Goal: Task Accomplishment & Management: Use online tool/utility

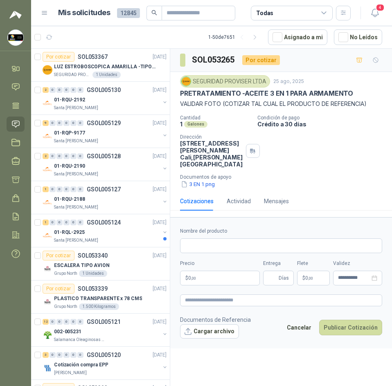
scroll to position [368, 0]
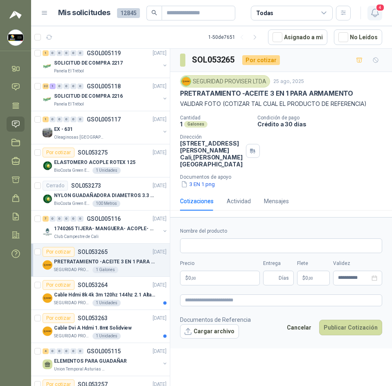
click at [377, 10] on span "4" at bounding box center [379, 8] width 9 height 8
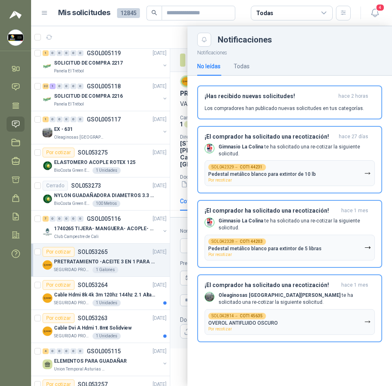
click at [80, 24] on header "Mis solicitudes 12845 Todas 4" at bounding box center [211, 13] width 361 height 26
click at [168, 16] on input "text" at bounding box center [194, 13] width 57 height 14
click at [128, 49] on div at bounding box center [211, 206] width 361 height 360
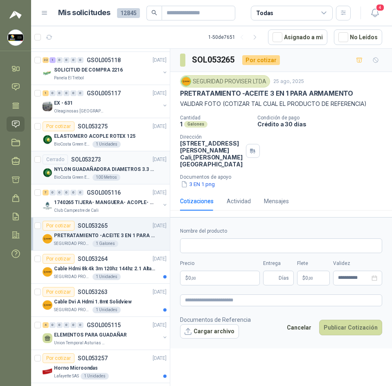
scroll to position [409, 0]
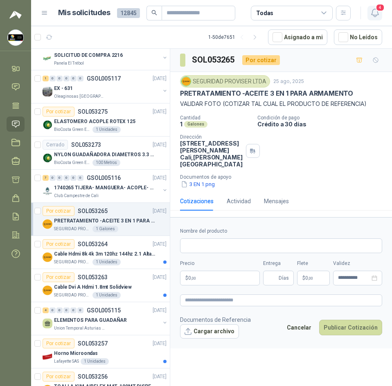
click at [377, 5] on span "4" at bounding box center [379, 8] width 9 height 8
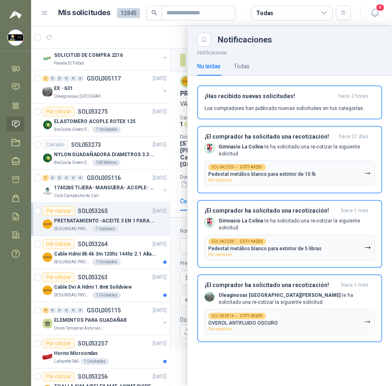
click at [260, 64] on div "No leídas Todas" at bounding box center [289, 66] width 185 height 19
click at [249, 67] on div "Todas" at bounding box center [242, 66] width 16 height 9
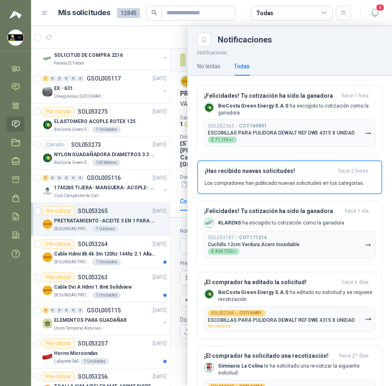
click at [166, 34] on div at bounding box center [211, 206] width 361 height 360
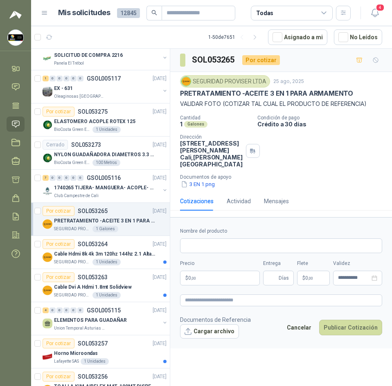
click at [298, 169] on div "Cantidad 1 Galones Condición de pago Crédito a 30 días Dirección [STREET_ADDRES…" at bounding box center [281, 152] width 202 height 74
click at [373, 11] on icon "button" at bounding box center [375, 13] width 10 height 10
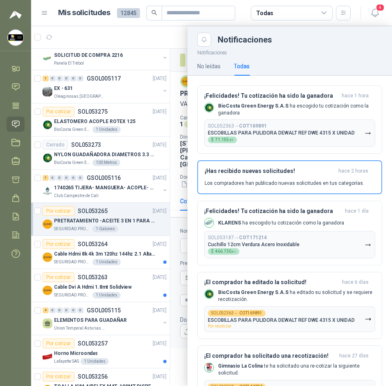
click at [152, 28] on div at bounding box center [211, 206] width 361 height 360
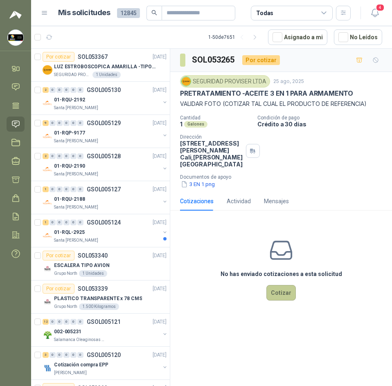
click at [286, 299] on button "Cotizar" at bounding box center [280, 293] width 29 height 16
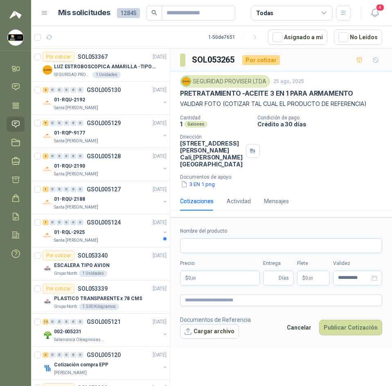
drag, startPoint x: 177, startPoint y: 91, endPoint x: 359, endPoint y: 94, distance: 182.4
click at [359, 94] on div "SEGURIDAD PROVISER LTDA 25 ago, 2025 PRETRATAMIENTO -ACEITE 3 EN 1 PARA ARMAMEN…" at bounding box center [281, 132] width 222 height 120
click at [376, 10] on span "4" at bounding box center [379, 8] width 9 height 8
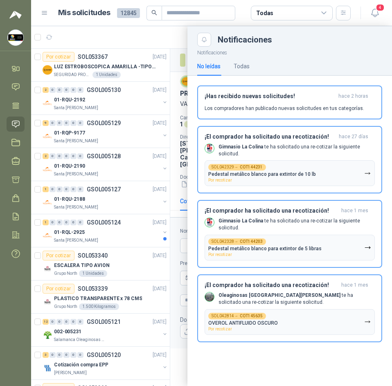
click at [164, 43] on div at bounding box center [211, 206] width 361 height 360
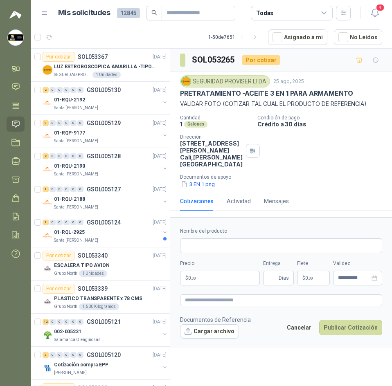
click at [278, 91] on p "PRETRATAMIENTO -ACEITE 3 EN 1 PARA ARMAMENTO" at bounding box center [266, 93] width 173 height 9
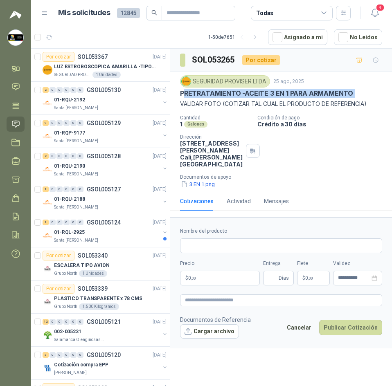
click at [278, 91] on p "PRETRATAMIENTO -ACEITE 3 EN 1 PARA ARMAMENTO" at bounding box center [266, 93] width 173 height 9
copy p "PRETRATAMIENTO -ACEITE 3 EN 1 PARA ARMAMENTO"
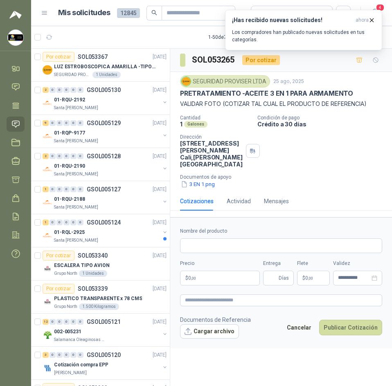
drag, startPoint x: 309, startPoint y: 139, endPoint x: 332, endPoint y: 107, distance: 39.5
click at [309, 139] on div "Cantidad 1 Galones Condición de pago Crédito a 30 días Dirección [STREET_ADDRES…" at bounding box center [281, 152] width 202 height 74
click at [375, 19] on icon "button" at bounding box center [371, 20] width 7 height 7
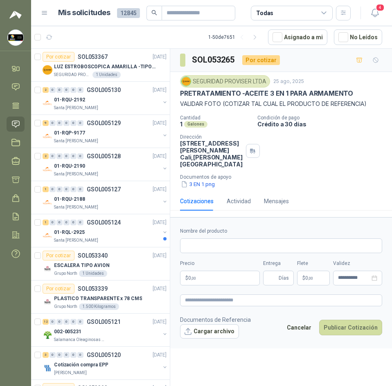
click at [377, 13] on icon "button" at bounding box center [375, 13] width 10 height 10
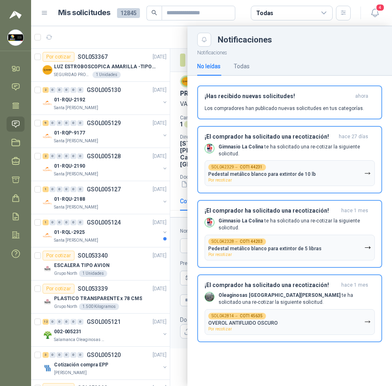
click at [151, 26] on div at bounding box center [211, 206] width 361 height 360
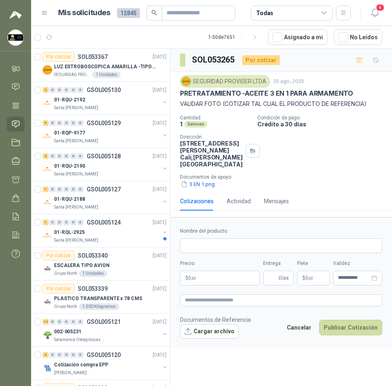
click at [215, 60] on h3 "SOL053265" at bounding box center [214, 60] width 44 height 13
copy h3 "SOL053265"
click at [216, 80] on div "SEGURIDAD PROVISER LTDA" at bounding box center [225, 81] width 90 height 12
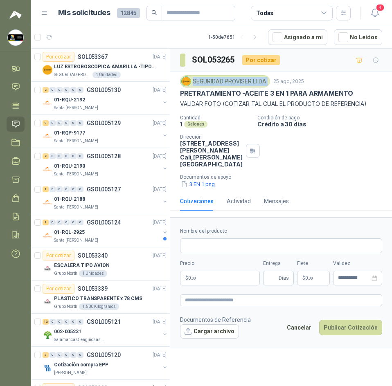
click at [216, 80] on div "SEGURIDAD PROVISER LTDA" at bounding box center [225, 81] width 90 height 12
copy div "SEGURIDAD PROVISER LTDA"
click at [269, 229] on form "**********" at bounding box center [281, 282] width 222 height 131
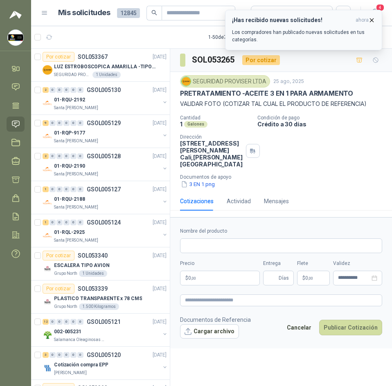
click at [370, 22] on icon "button" at bounding box center [371, 19] width 3 height 3
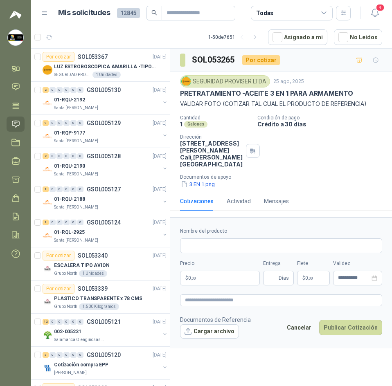
drag, startPoint x: 176, startPoint y: 92, endPoint x: 376, endPoint y: 92, distance: 199.6
click at [376, 92] on div "SEGURIDAD PROVISER LTDA 25 ago, 2025 PRETRATAMIENTO -ACEITE 3 EN 1 PARA ARMAMEN…" at bounding box center [281, 132] width 222 height 120
copy p "PRETRATAMIENTO -ACEITE 3 EN 1 PARA ARMAMENTO"
click at [222, 253] on input "Nombre del producto" at bounding box center [281, 245] width 202 height 15
paste input "**********"
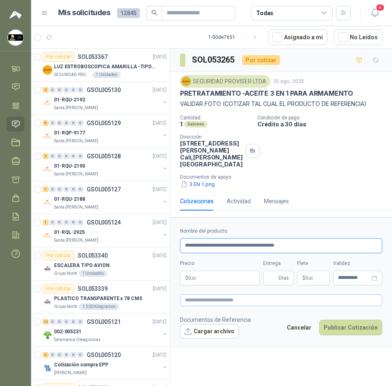
type input "**********"
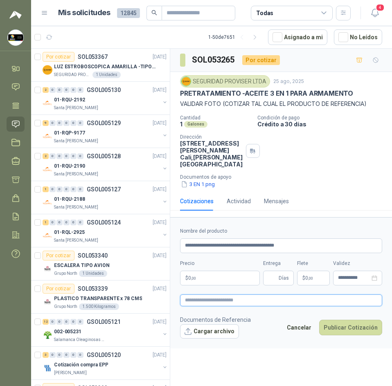
click at [223, 303] on textarea at bounding box center [281, 300] width 202 height 12
paste textarea "**********"
type textarea "**********"
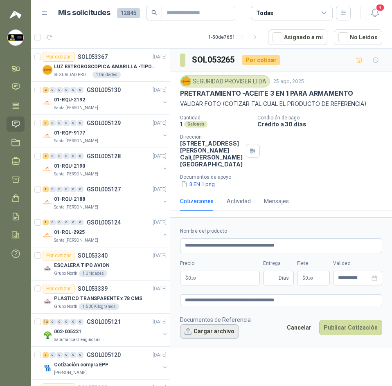
click at [208, 336] on button "Cargar archivo" at bounding box center [209, 331] width 59 height 15
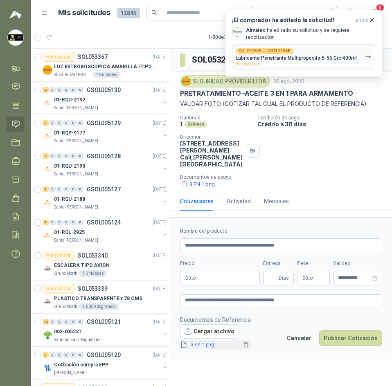
click at [192, 349] on link "3 en 1.png" at bounding box center [214, 345] width 54 height 8
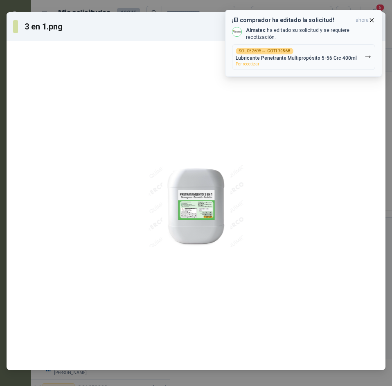
click at [371, 17] on icon "button" at bounding box center [371, 20] width 7 height 7
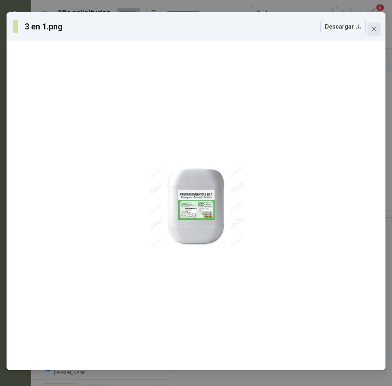
click at [377, 25] on button "Close" at bounding box center [373, 28] width 13 height 13
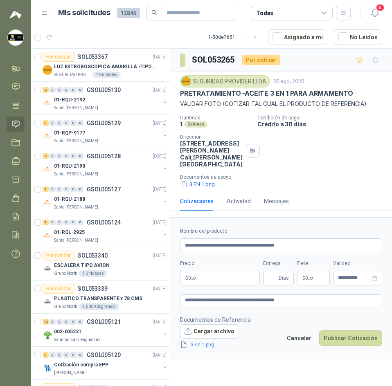
click at [217, 280] on p "$ 0 ,00" at bounding box center [220, 278] width 80 height 15
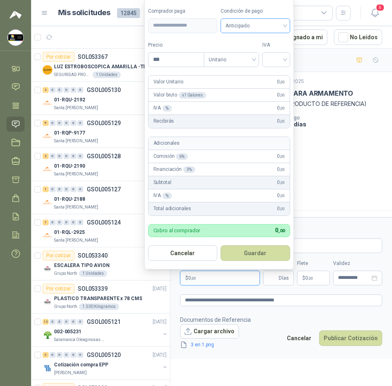
click at [230, 30] on span "Anticipado" at bounding box center [255, 26] width 60 height 12
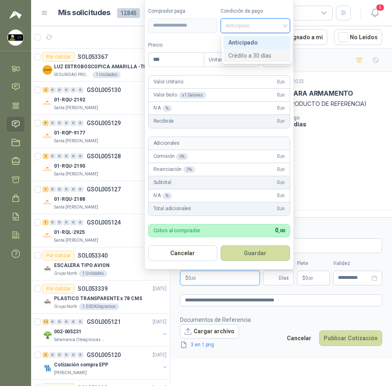
click at [258, 50] on div "Crédito a 30 días" at bounding box center [256, 55] width 67 height 13
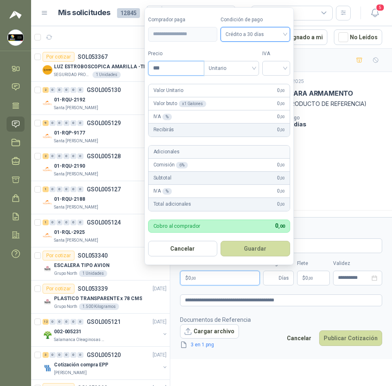
click at [169, 74] on input "***" at bounding box center [175, 68] width 55 height 14
type input "*********"
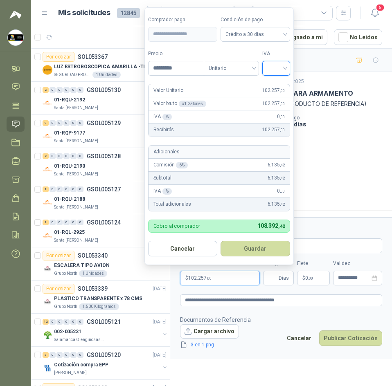
click at [274, 61] on input "search" at bounding box center [276, 67] width 18 height 12
click at [276, 85] on div "19%" at bounding box center [277, 85] width 15 height 9
click at [267, 248] on button "Guardar" at bounding box center [257, 249] width 70 height 16
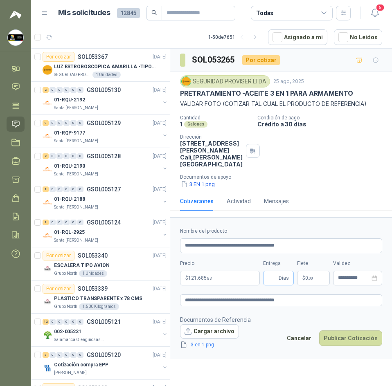
click at [279, 285] on span "Días" at bounding box center [283, 278] width 10 height 14
click at [310, 281] on span ",00" at bounding box center [310, 278] width 5 height 4
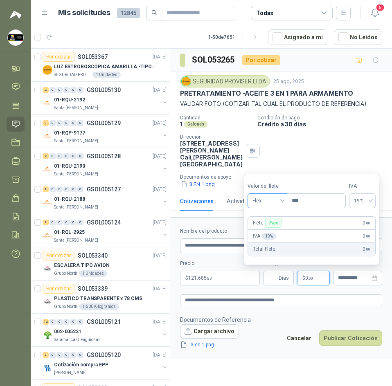
click at [273, 199] on span "Flex" at bounding box center [267, 201] width 30 height 12
click at [270, 231] on div "Incluido" at bounding box center [268, 231] width 28 height 9
click at [324, 151] on div "Cantidad 1 Galones Condición de pago Crédito a 30 días Dirección [STREET_ADDRES…" at bounding box center [281, 152] width 202 height 74
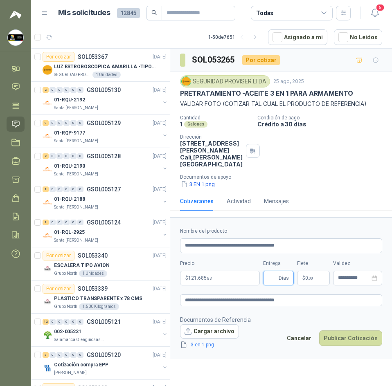
click at [276, 283] on input "Entrega" at bounding box center [272, 278] width 9 height 14
type input "*"
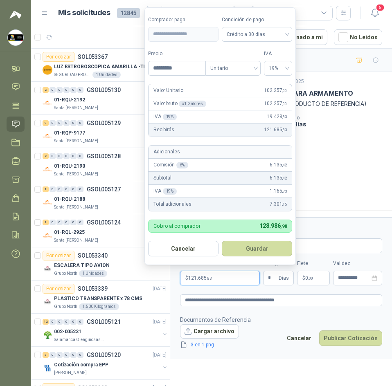
click at [193, 281] on span "121.685 ,83" at bounding box center [199, 278] width 23 height 5
click at [163, 62] on input "*********" at bounding box center [176, 68] width 57 height 14
type input "*********"
click at [249, 245] on button "Guardar" at bounding box center [257, 249] width 70 height 16
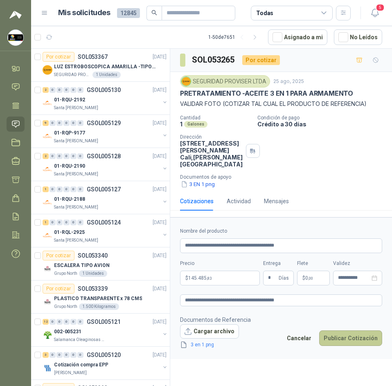
click at [345, 346] on button "Publicar Cotización" at bounding box center [350, 338] width 63 height 16
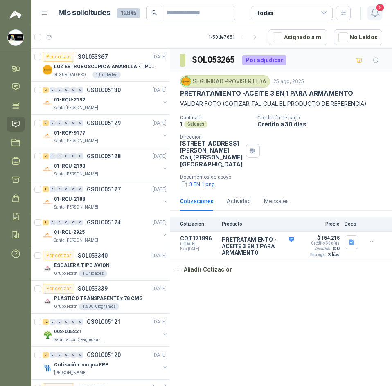
click at [370, 8] on icon "button" at bounding box center [375, 13] width 10 height 10
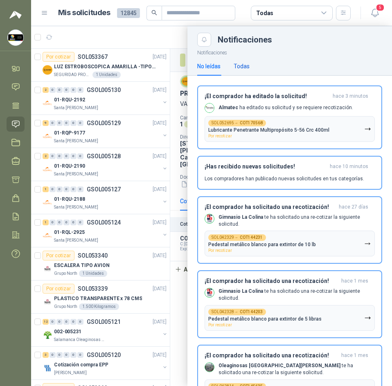
click at [240, 63] on div "Todas" at bounding box center [242, 66] width 16 height 9
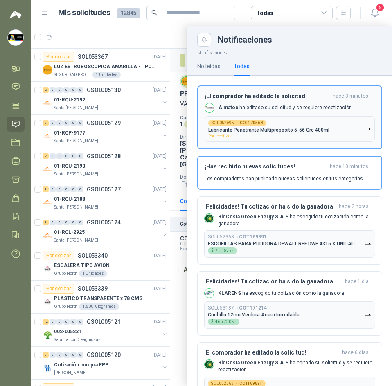
click at [270, 111] on p "Almatec ha editado su solicitud y se requiere recotización." at bounding box center [285, 107] width 135 height 7
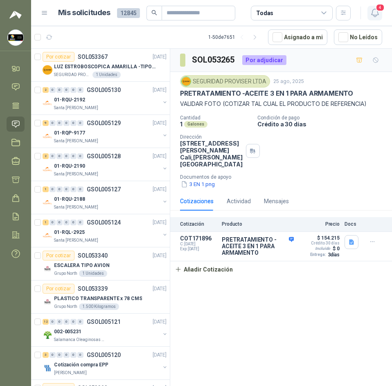
click at [375, 13] on icon "button" at bounding box center [375, 13] width 10 height 10
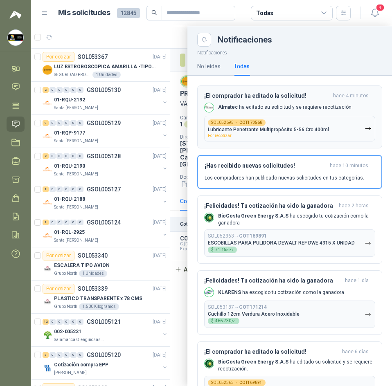
click at [244, 121] on b "COT170568" at bounding box center [250, 123] width 23 height 4
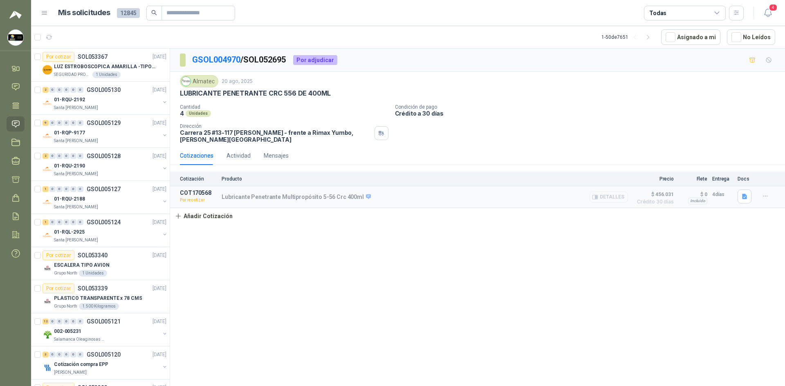
click at [391, 199] on button "Detalles" at bounding box center [609, 197] width 38 height 11
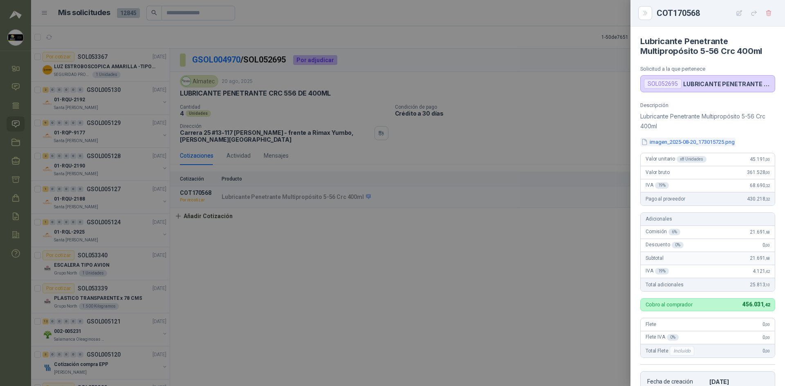
click at [391, 140] on button "imagen_2025-08-20_173015725.png" at bounding box center [687, 142] width 95 height 9
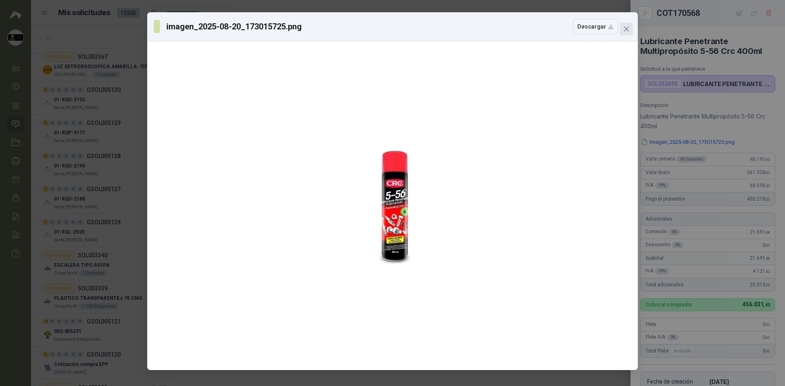
click at [391, 33] on button "Close" at bounding box center [626, 28] width 13 height 13
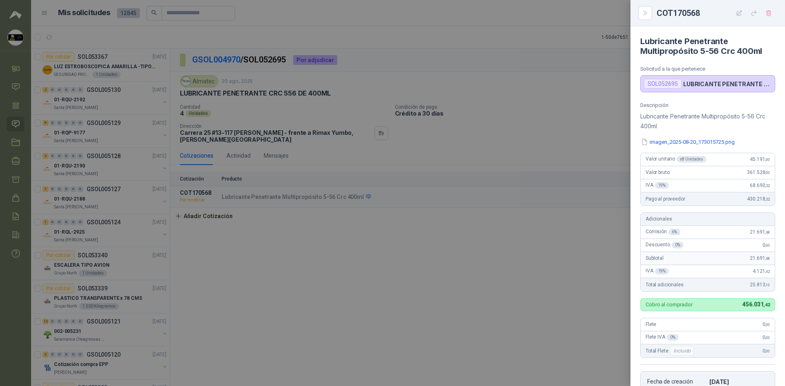
click at [391, 171] on div at bounding box center [392, 193] width 785 height 386
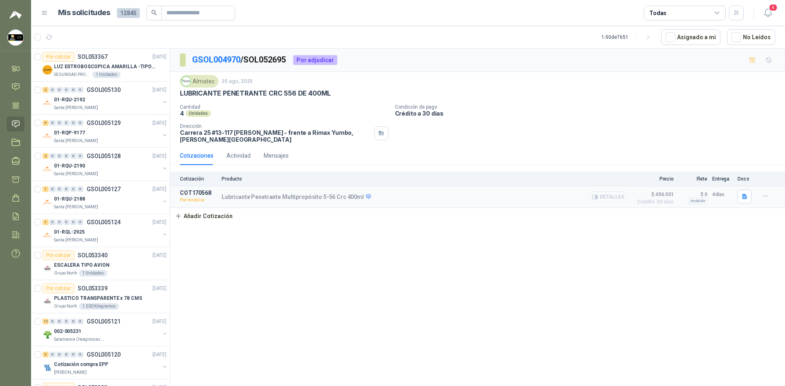
click at [391, 199] on button "Detalles" at bounding box center [609, 197] width 38 height 11
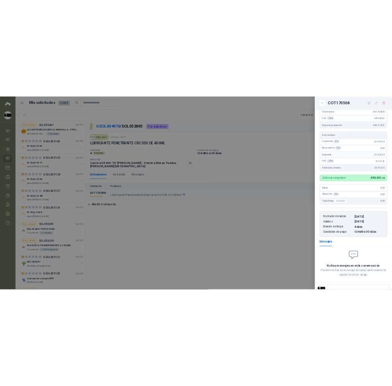
scroll to position [164, 0]
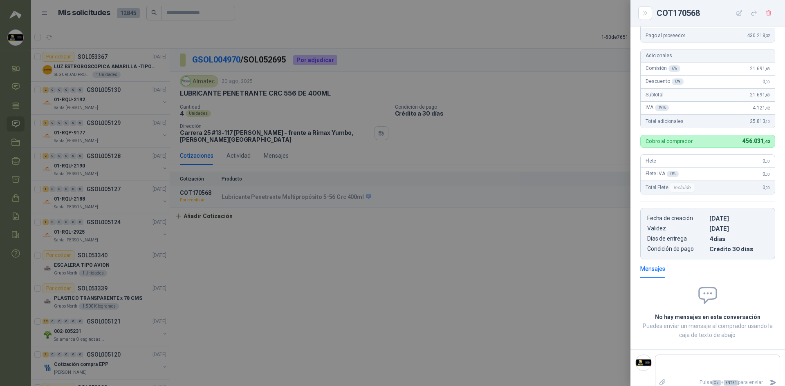
click at [391, 144] on div at bounding box center [392, 193] width 785 height 386
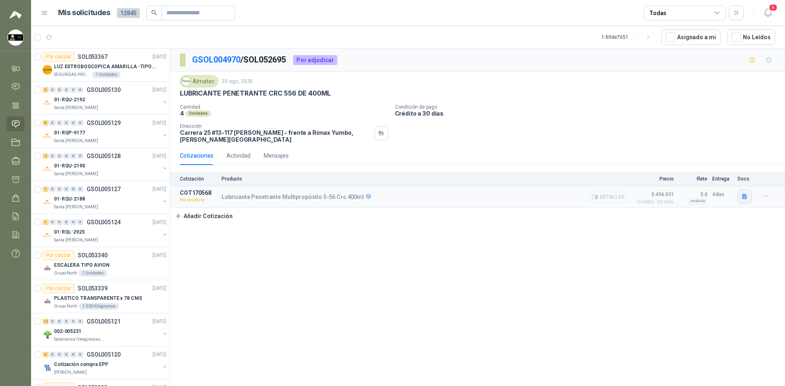
click at [391, 196] on icon "button" at bounding box center [744, 196] width 5 height 5
click at [391, 181] on button "imagen_2025-08-20_173015725.png" at bounding box center [698, 179] width 95 height 9
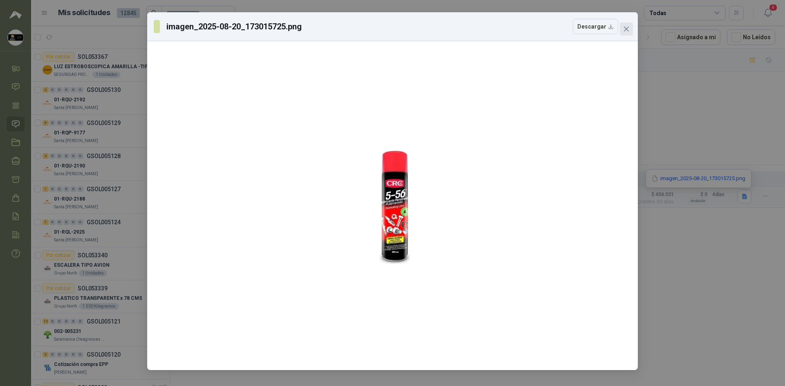
click at [391, 29] on button "Close" at bounding box center [626, 28] width 13 height 13
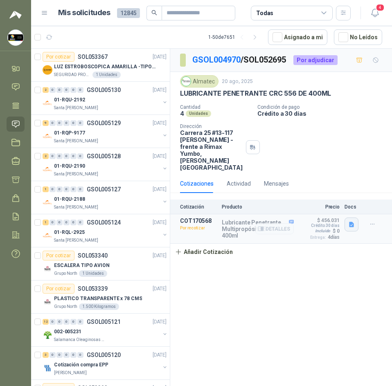
click at [357, 218] on button "button" at bounding box center [351, 225] width 14 height 14
click at [372, 221] on icon "button" at bounding box center [372, 224] width 7 height 7
click at [287, 272] on div "GSOL004970 / SOL052695 Por adjudicar Almatec 20 ago, 2025 LUBRICANTE PENETRANTE…" at bounding box center [281, 219] width 222 height 340
click at [375, 14] on icon "button" at bounding box center [375, 13] width 10 height 10
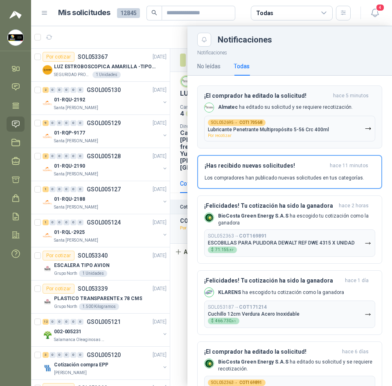
click at [303, 107] on p "Almatec ha editado su solicitud y se requiere recotización." at bounding box center [285, 107] width 135 height 7
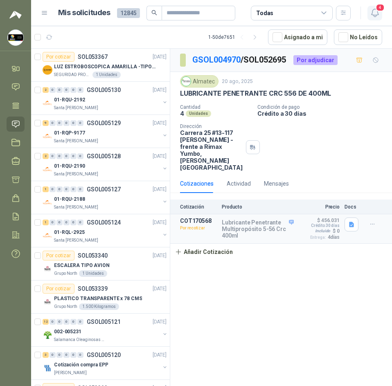
click at [378, 16] on icon "button" at bounding box center [375, 13] width 10 height 10
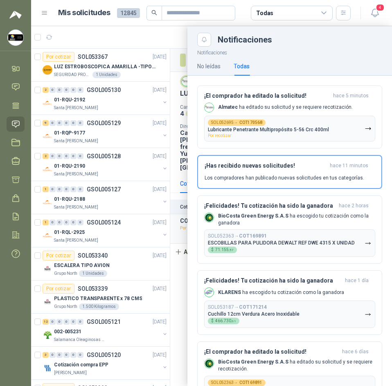
click at [150, 49] on div at bounding box center [211, 206] width 361 height 360
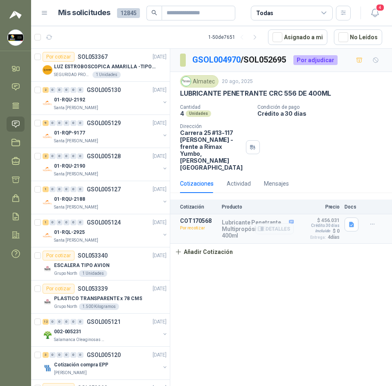
click at [277, 231] on div "Detalles" at bounding box center [274, 229] width 38 height 22
click at [280, 225] on button "Detalles" at bounding box center [274, 228] width 38 height 11
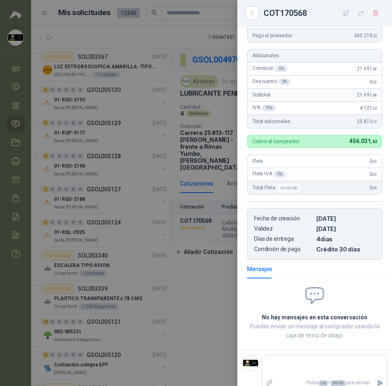
click at [284, 7] on div "COT170568" at bounding box center [322, 13] width 119 height 13
click at [293, 13] on div "COT170568" at bounding box center [322, 13] width 119 height 13
drag, startPoint x: 293, startPoint y: 13, endPoint x: 193, endPoint y: 40, distance: 103.4
click at [193, 40] on div at bounding box center [196, 193] width 392 height 386
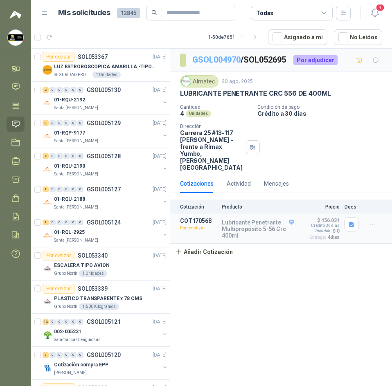
click at [211, 62] on link "GSOL004970" at bounding box center [216, 60] width 48 height 10
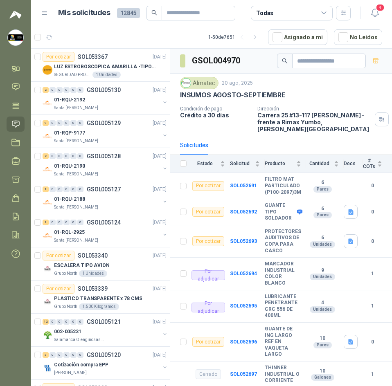
click at [207, 62] on h3 "GSOL004970" at bounding box center [216, 60] width 49 height 13
copy h3 "GSOL004970"
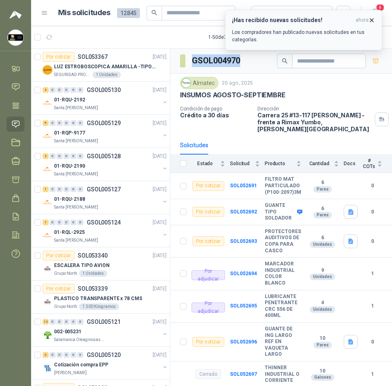
click at [371, 20] on icon "button" at bounding box center [371, 20] width 7 height 7
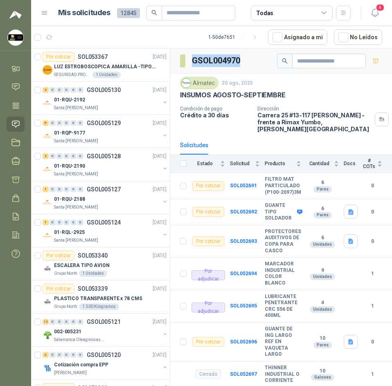
click at [371, 20] on button "4" at bounding box center [374, 13] width 15 height 15
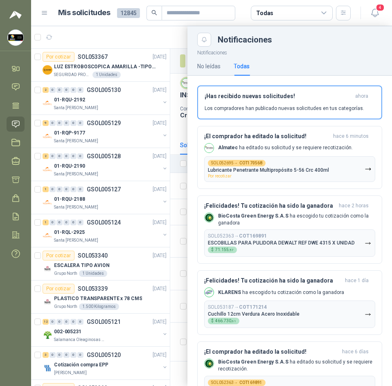
click at [176, 33] on div at bounding box center [211, 206] width 361 height 360
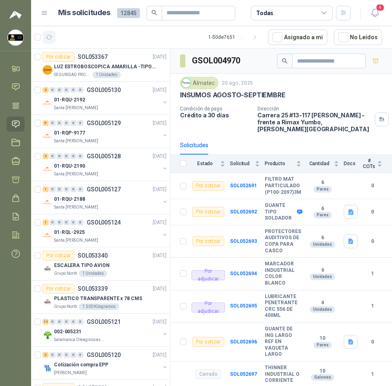
click at [49, 40] on icon "button" at bounding box center [49, 37] width 7 height 7
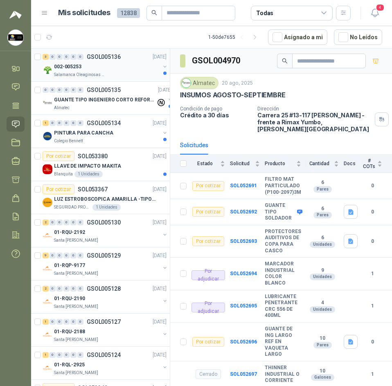
click at [97, 71] on div "002-005253" at bounding box center [107, 67] width 106 height 10
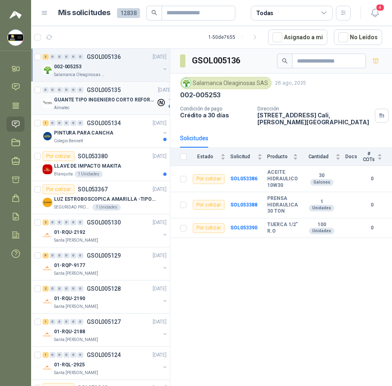
click at [129, 92] on div "0 0 0 0 0 0 GSOL005135 26/08/25" at bounding box center [108, 90] width 131 height 10
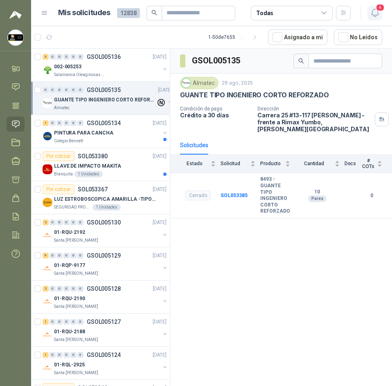
click at [377, 18] on button "4" at bounding box center [374, 13] width 15 height 15
